Goal: Transaction & Acquisition: Download file/media

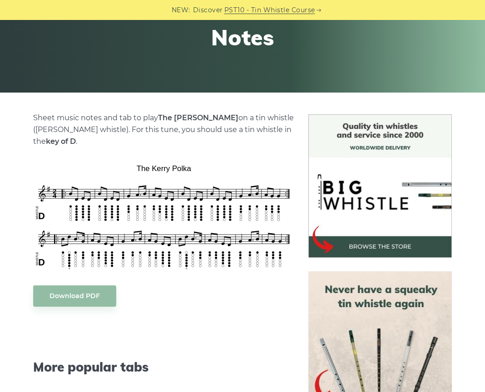
scroll to position [161, 0]
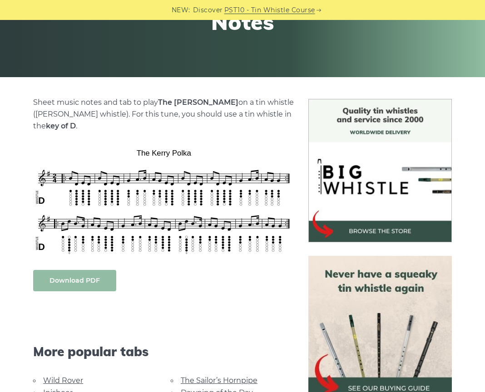
click at [87, 279] on link "Download PDF" at bounding box center [74, 280] width 83 height 21
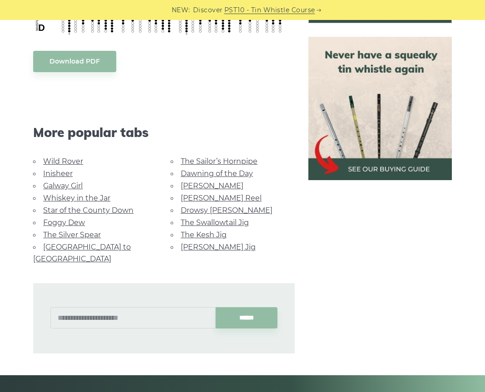
scroll to position [386, 0]
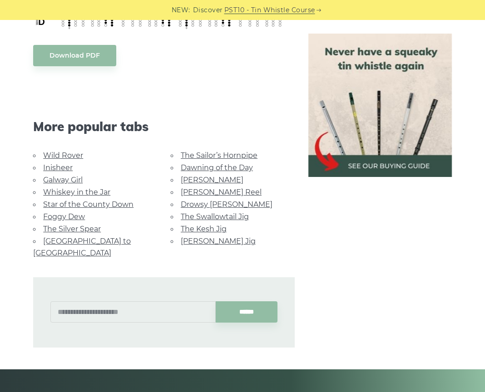
click at [203, 225] on link "The Kesh Jig" at bounding box center [204, 229] width 46 height 9
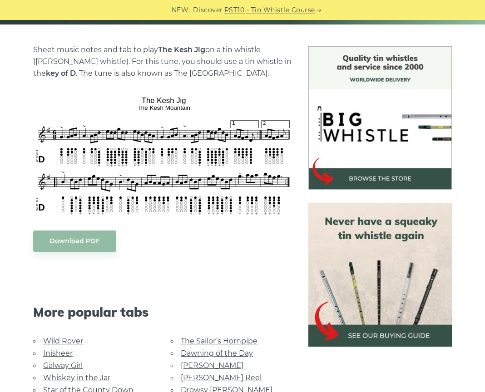
scroll to position [221, 0]
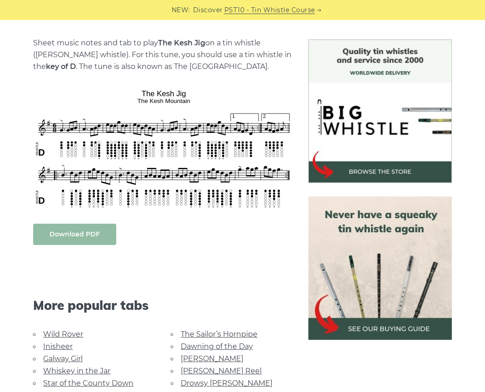
click at [68, 233] on link "Download PDF" at bounding box center [74, 234] width 83 height 21
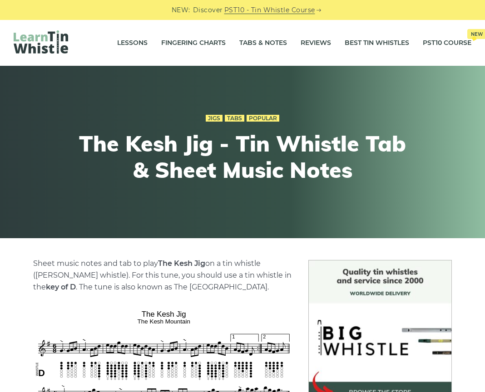
scroll to position [0, 0]
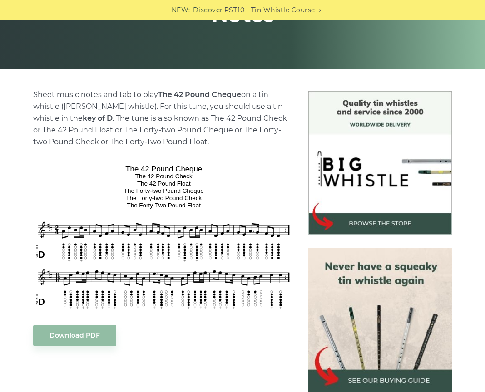
scroll to position [171, 0]
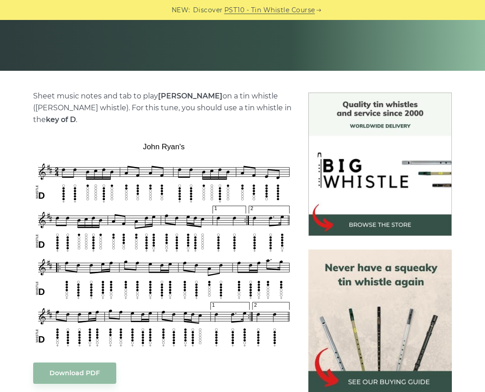
scroll to position [171, 0]
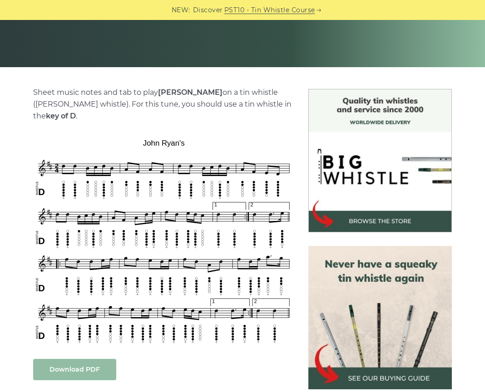
click at [70, 359] on link "Download PDF" at bounding box center [74, 369] width 83 height 21
